Goal: Find specific page/section: Find specific page/section

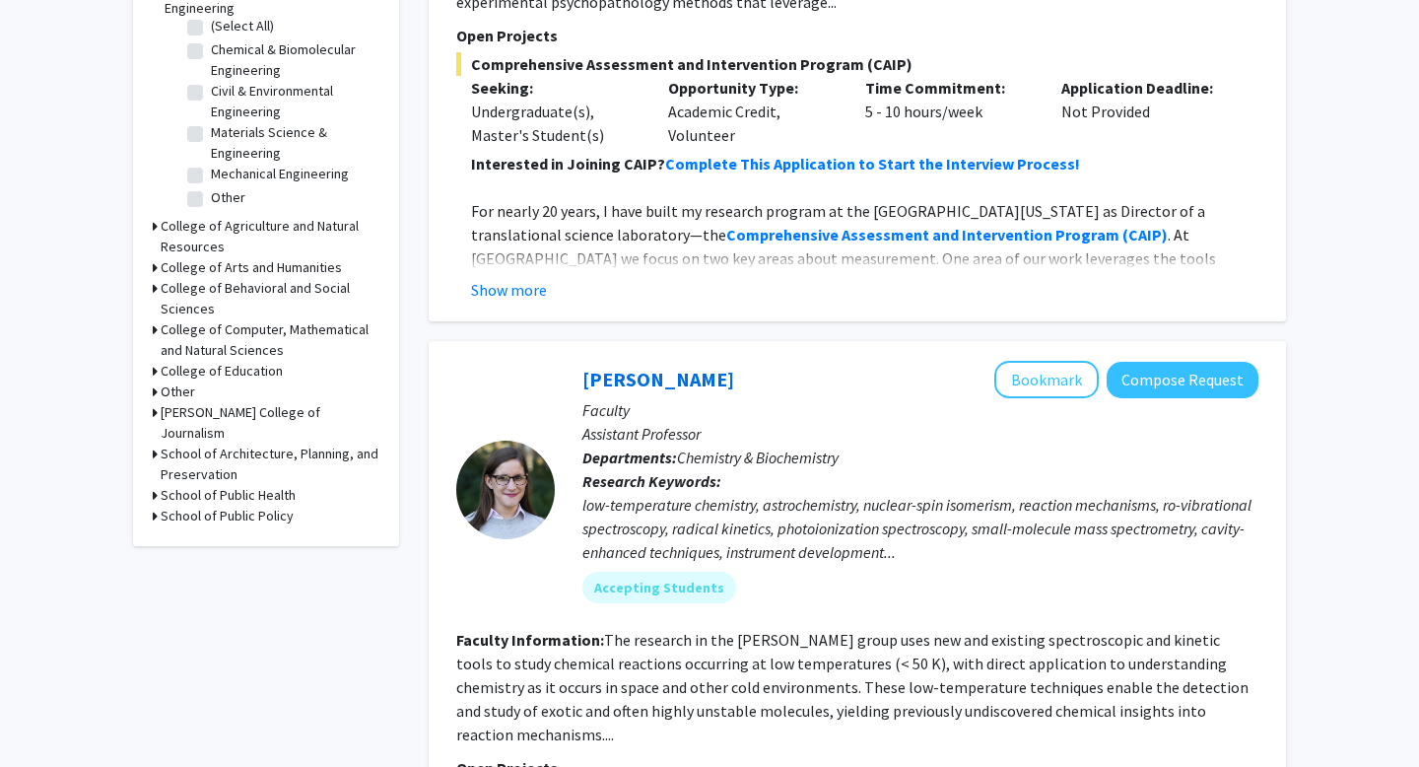
scroll to position [586, 0]
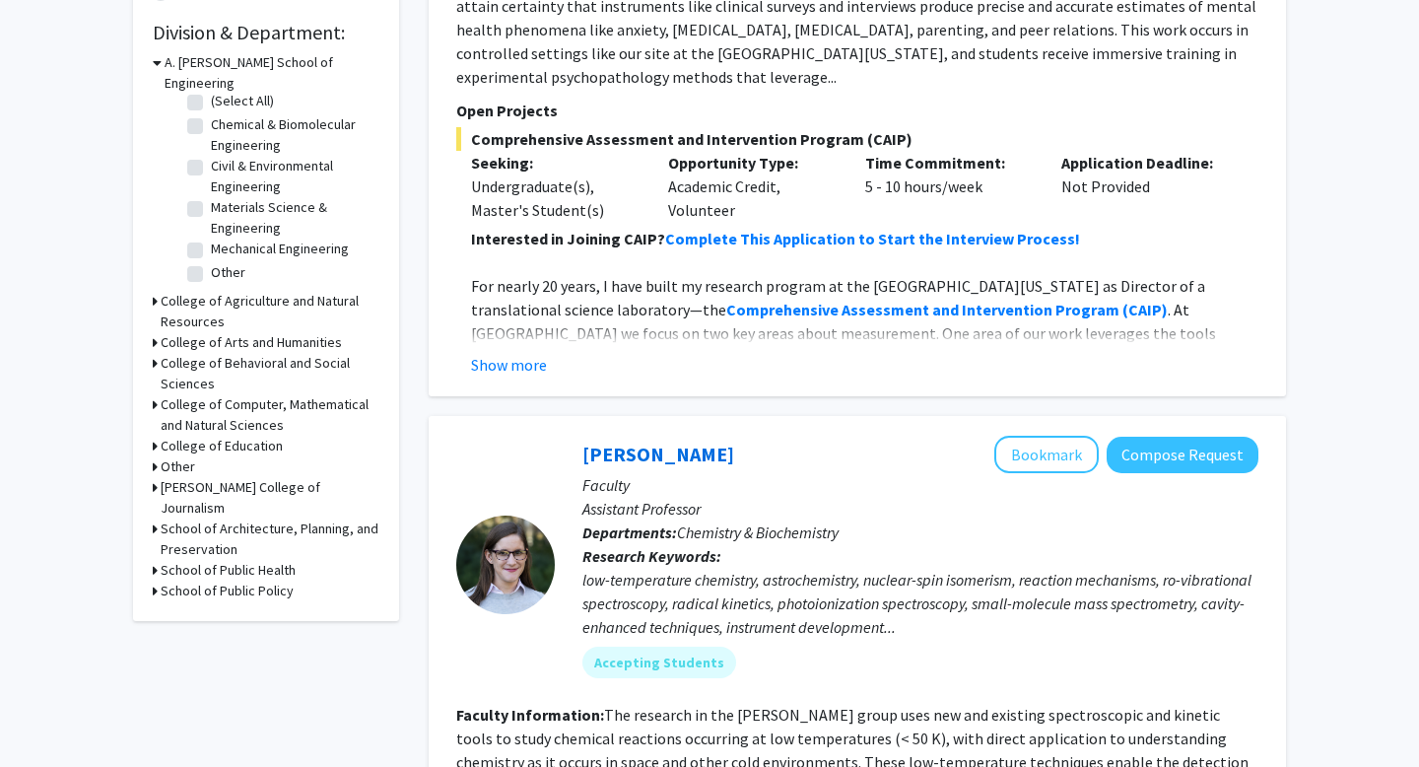
click at [230, 291] on h3 "College of Agriculture and Natural Resources" at bounding box center [270, 311] width 219 height 41
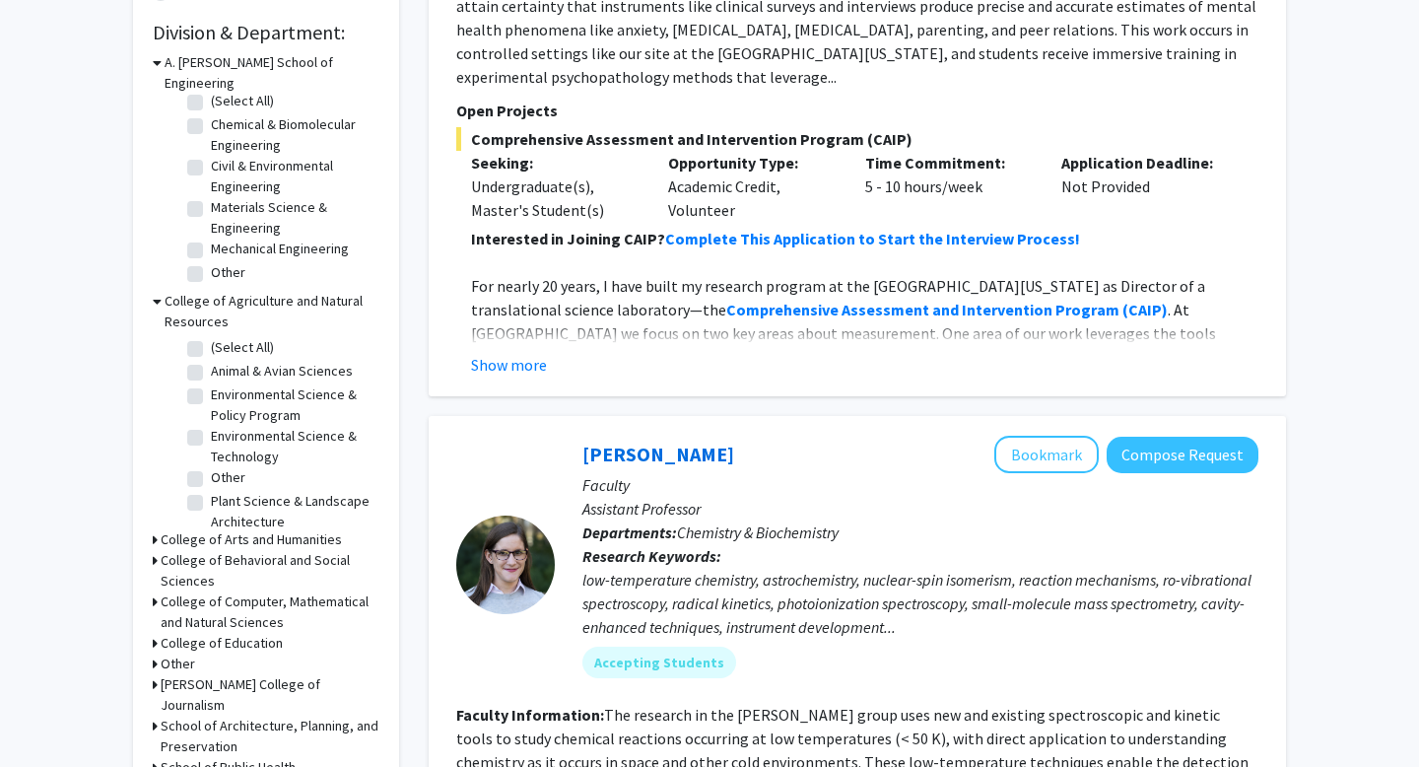
click at [244, 337] on label "(Select All)" at bounding box center [242, 347] width 63 height 21
click at [224, 337] on input "(Select All)" at bounding box center [217, 343] width 13 height 13
checkbox input "true"
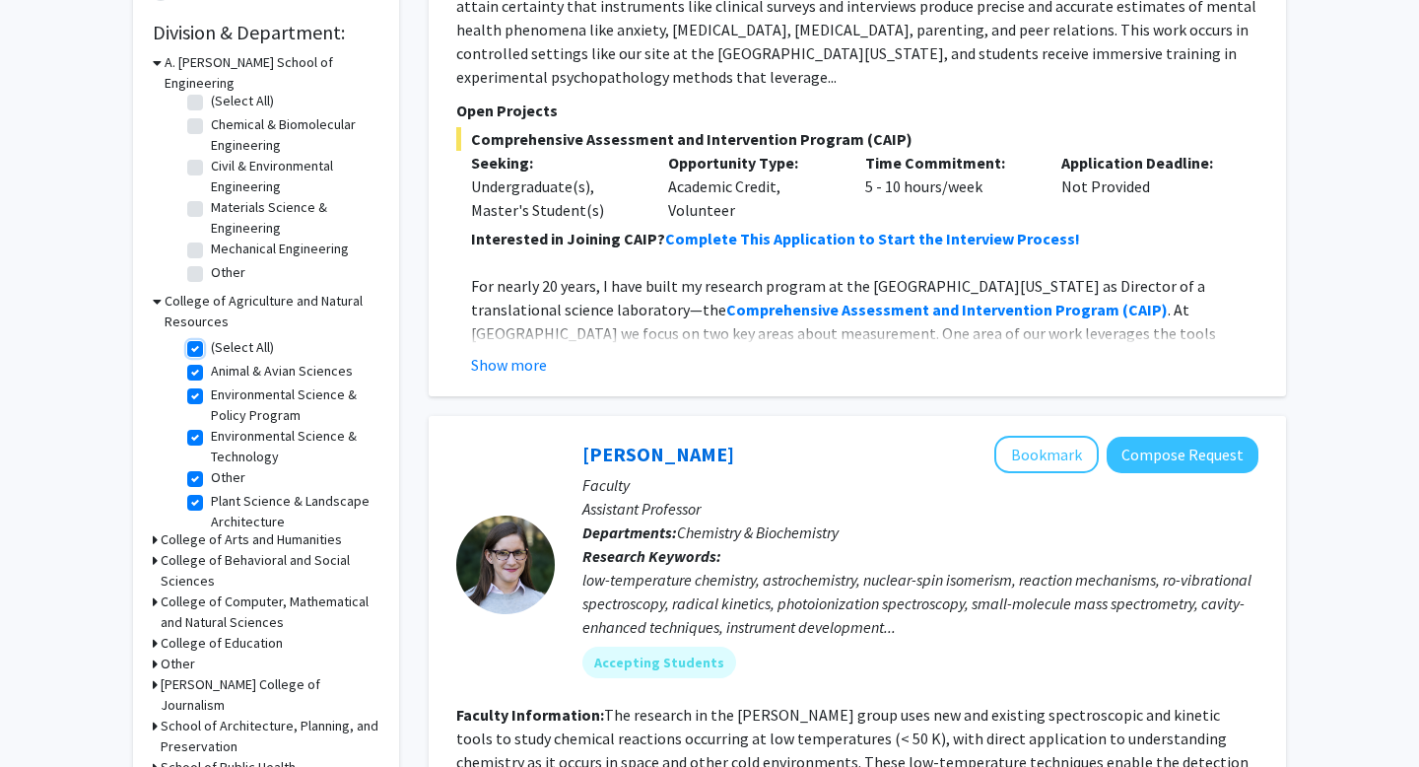
checkbox input "true"
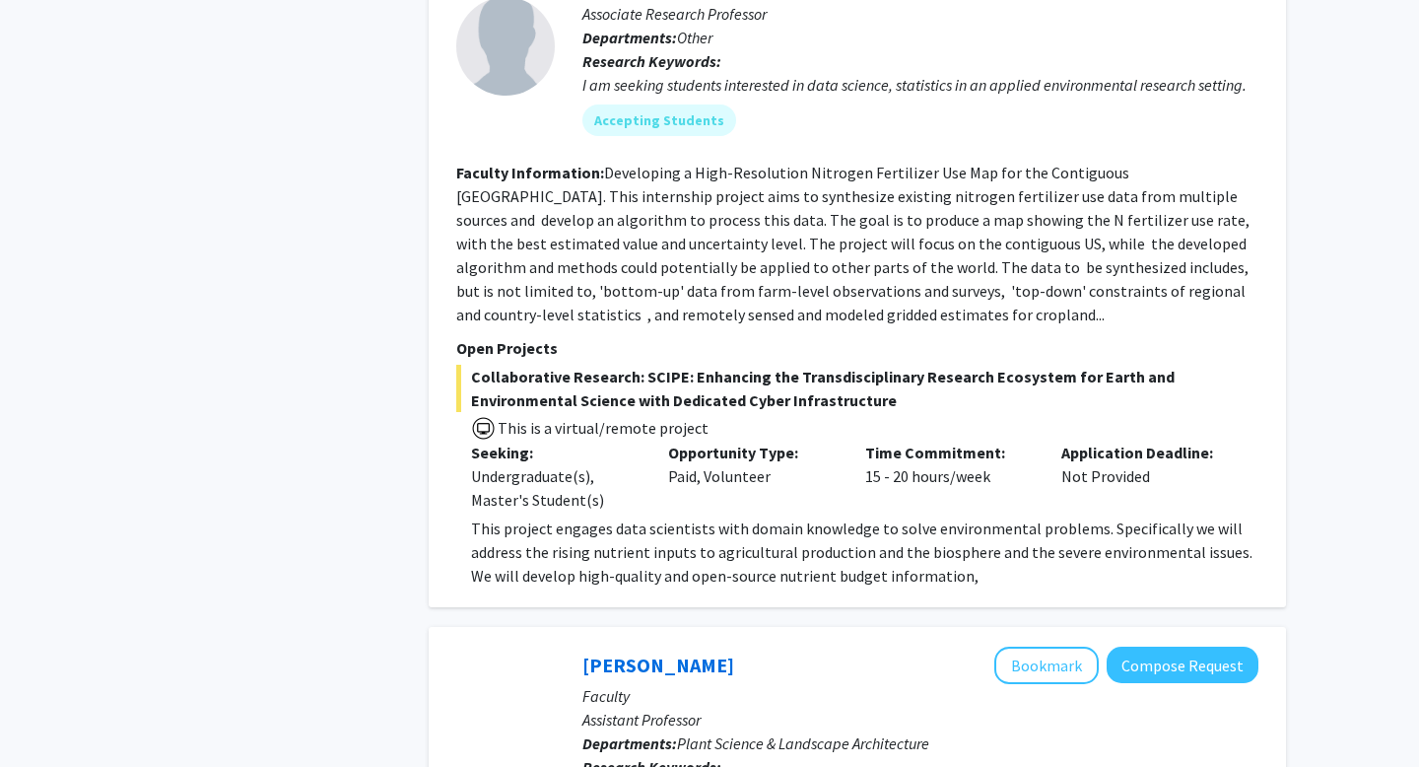
scroll to position [779, 0]
